Goal: Find specific page/section: Find specific page/section

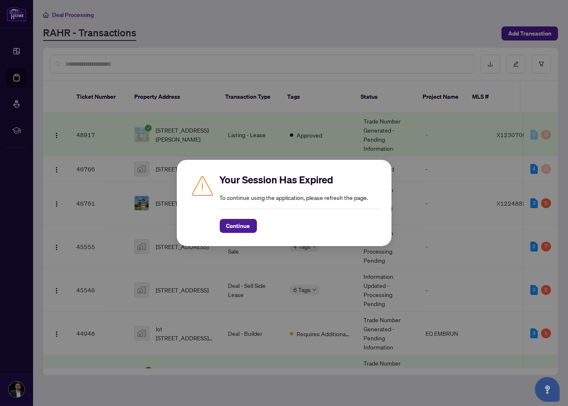
scroll to position [1525, 0]
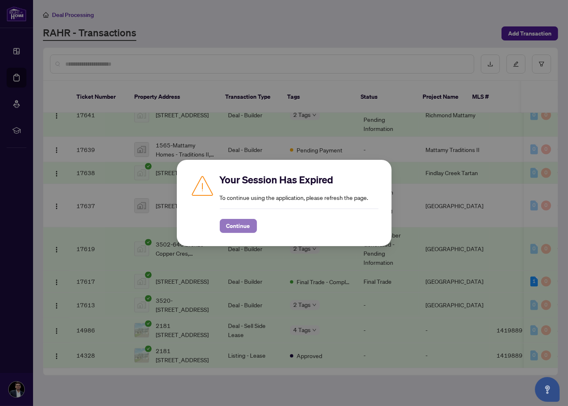
click at [242, 226] on span "Continue" at bounding box center [238, 225] width 24 height 13
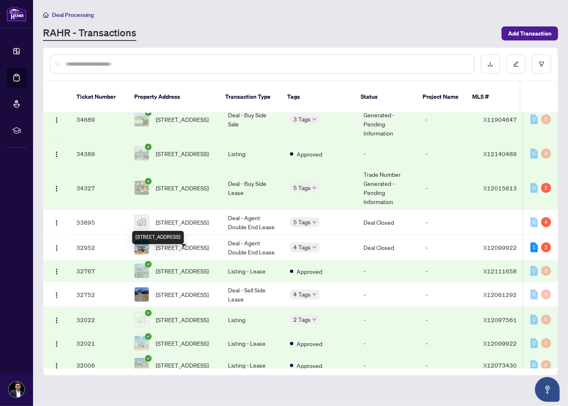
scroll to position [889, 0]
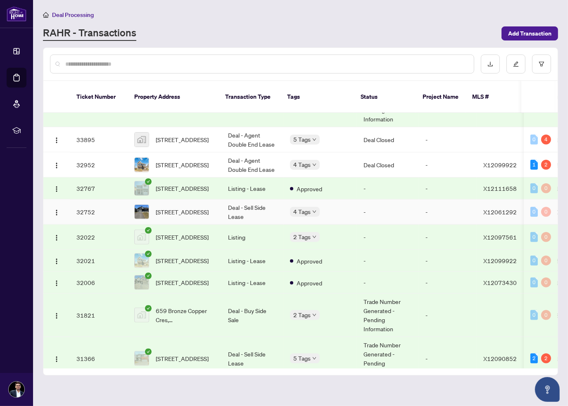
click at [174, 211] on span "[STREET_ADDRESS]" at bounding box center [182, 211] width 53 height 9
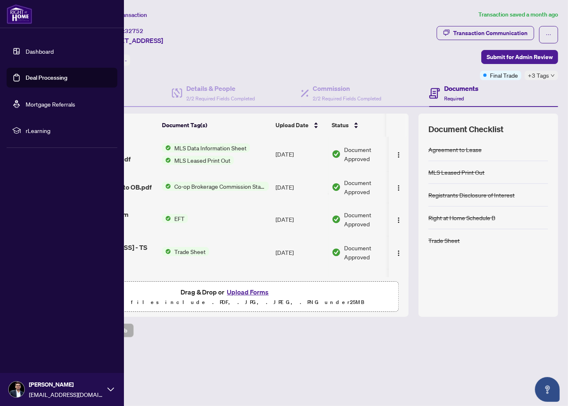
click at [18, 21] on img at bounding box center [20, 14] width 26 height 20
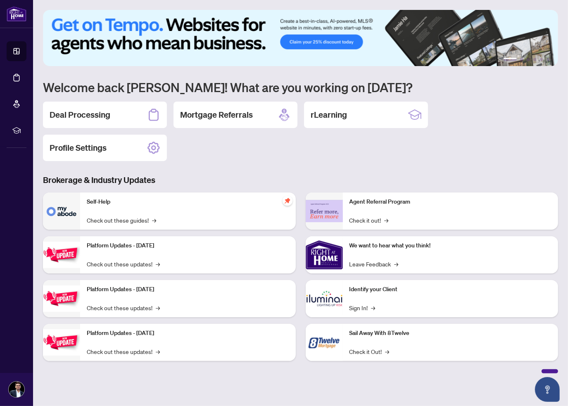
click at [131, 131] on div "Deal Processing Mortgage Referrals rLearning Profile Settings" at bounding box center [300, 131] width 515 height 59
click at [131, 127] on div "Deal Processing" at bounding box center [105, 115] width 124 height 26
